Goal: Task Accomplishment & Management: Manage account settings

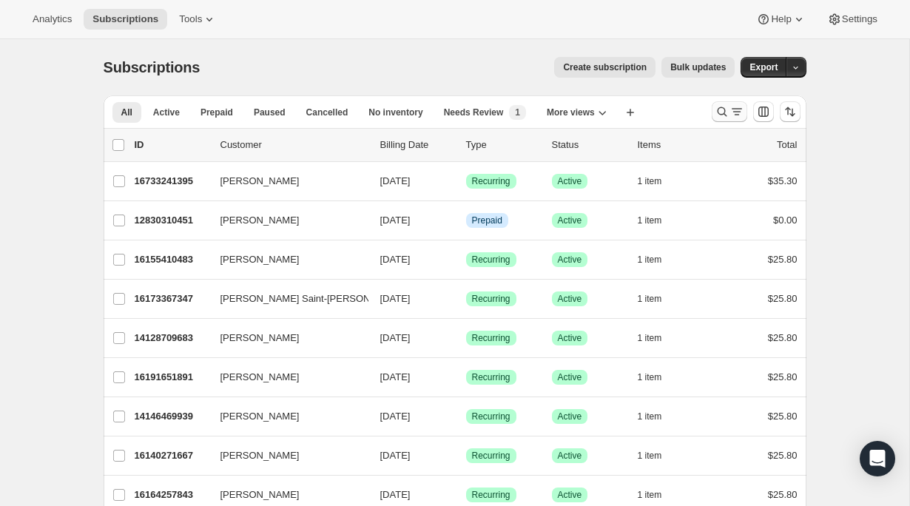
click at [723, 107] on icon "Search and filter results" at bounding box center [722, 111] width 15 height 15
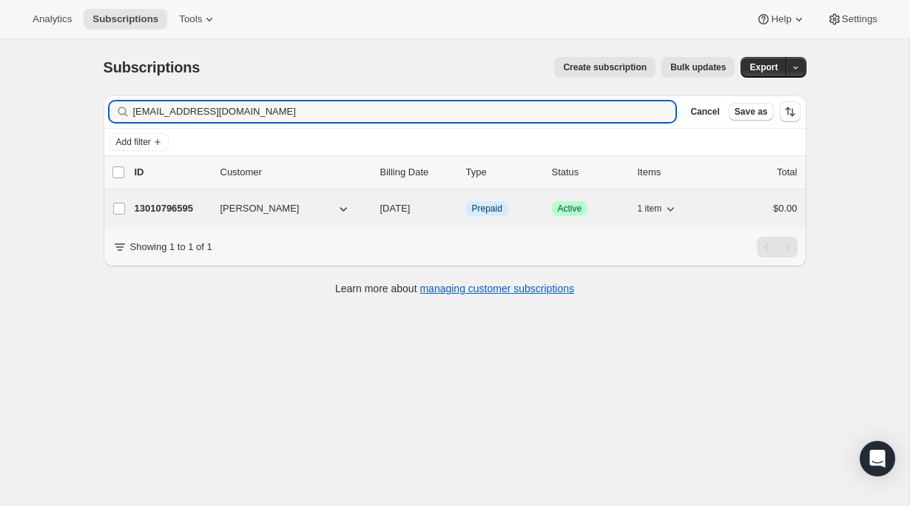
type input "[EMAIL_ADDRESS][DOMAIN_NAME]"
click at [258, 212] on span "[PERSON_NAME]" at bounding box center [259, 208] width 79 height 15
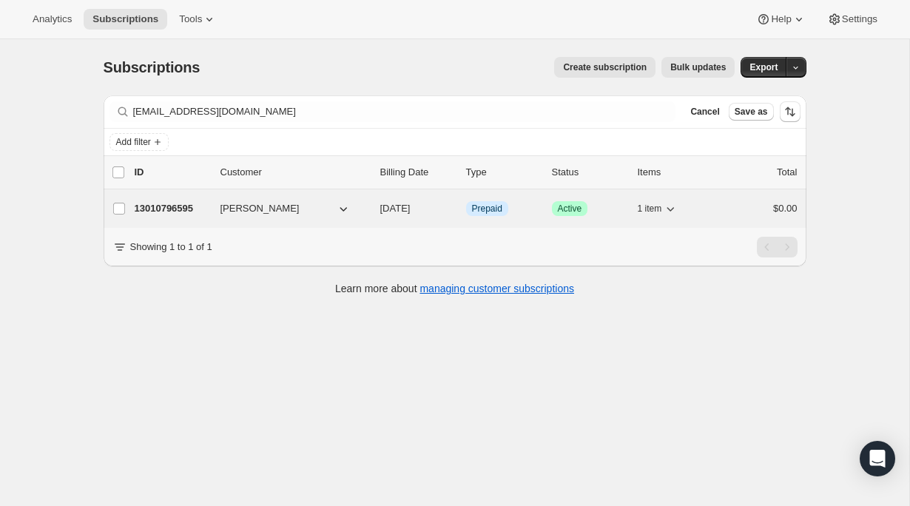
click at [152, 206] on p "13010796595" at bounding box center [172, 208] width 74 height 15
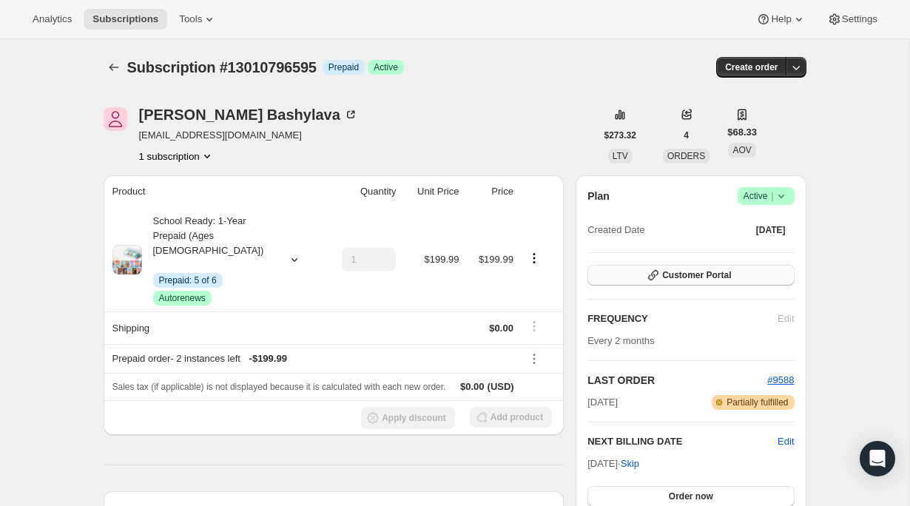
click at [740, 280] on button "Customer Portal" at bounding box center [690, 275] width 206 height 21
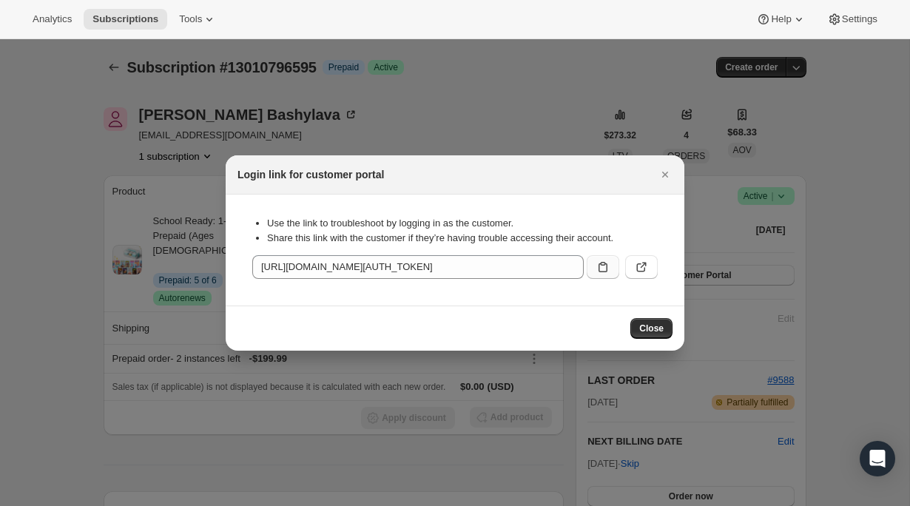
click at [613, 266] on button ":rcd:" at bounding box center [603, 267] width 33 height 24
click at [609, 272] on icon ":rcd:" at bounding box center [603, 267] width 15 height 15
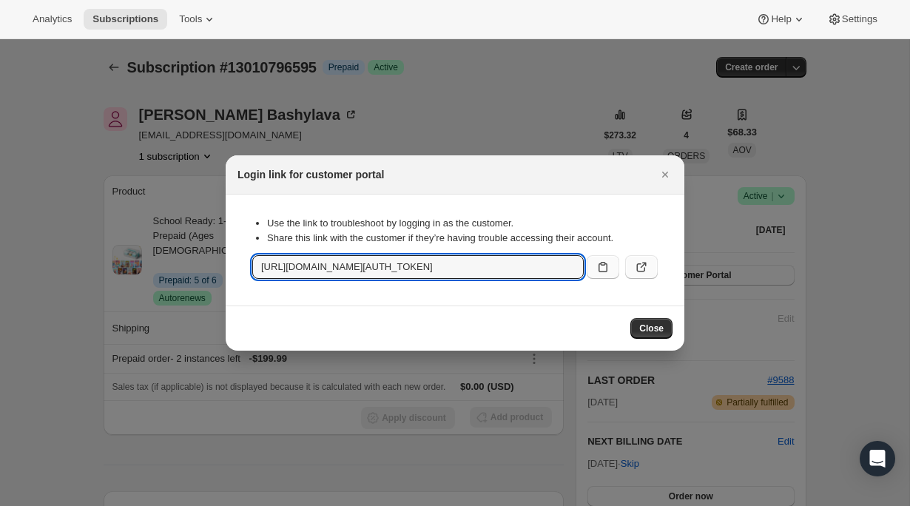
click at [649, 275] on button ":rcd:" at bounding box center [641, 267] width 33 height 24
